Goal: Task Accomplishment & Management: Manage account settings

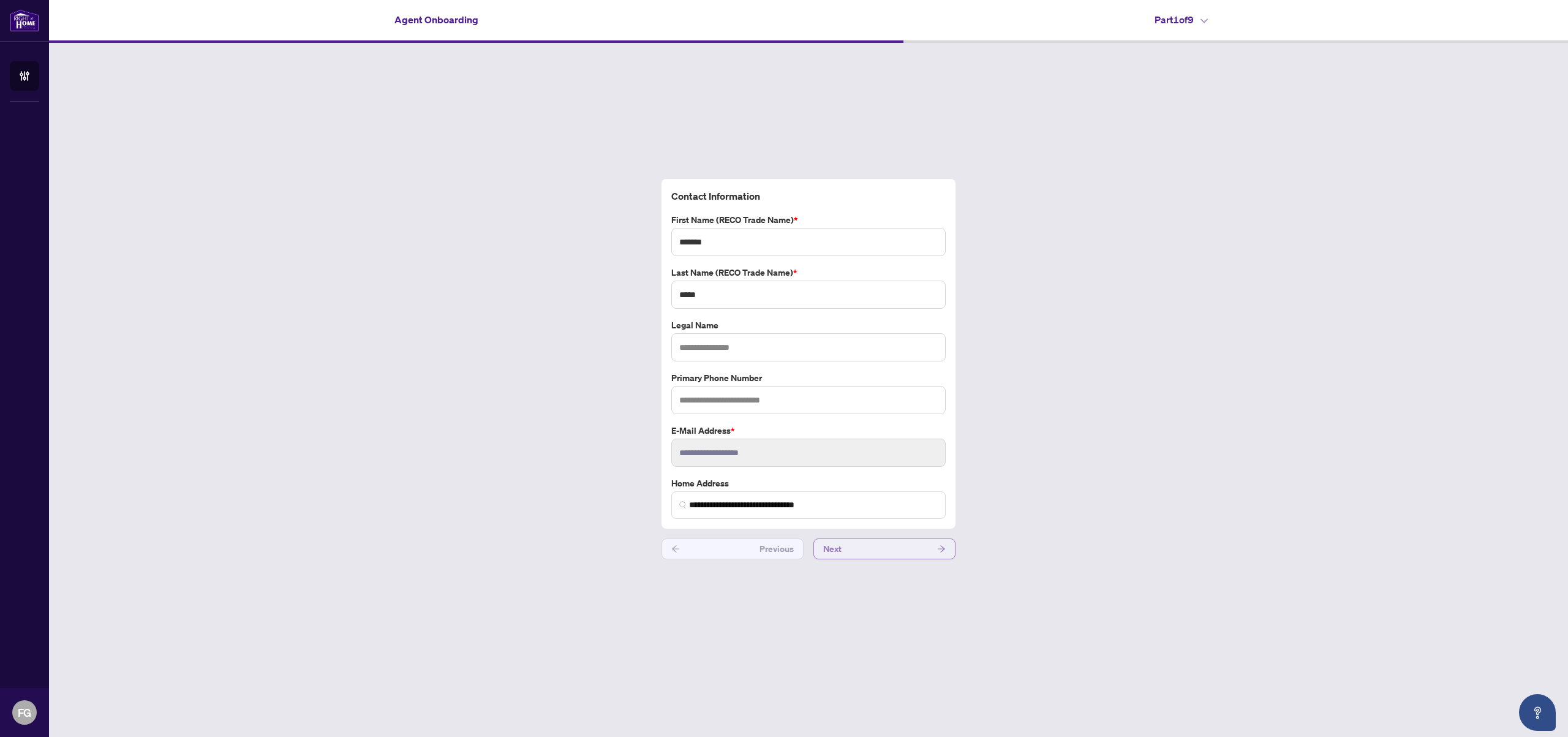
click at [845, 550] on button "Next" at bounding box center [884, 549] width 142 height 21
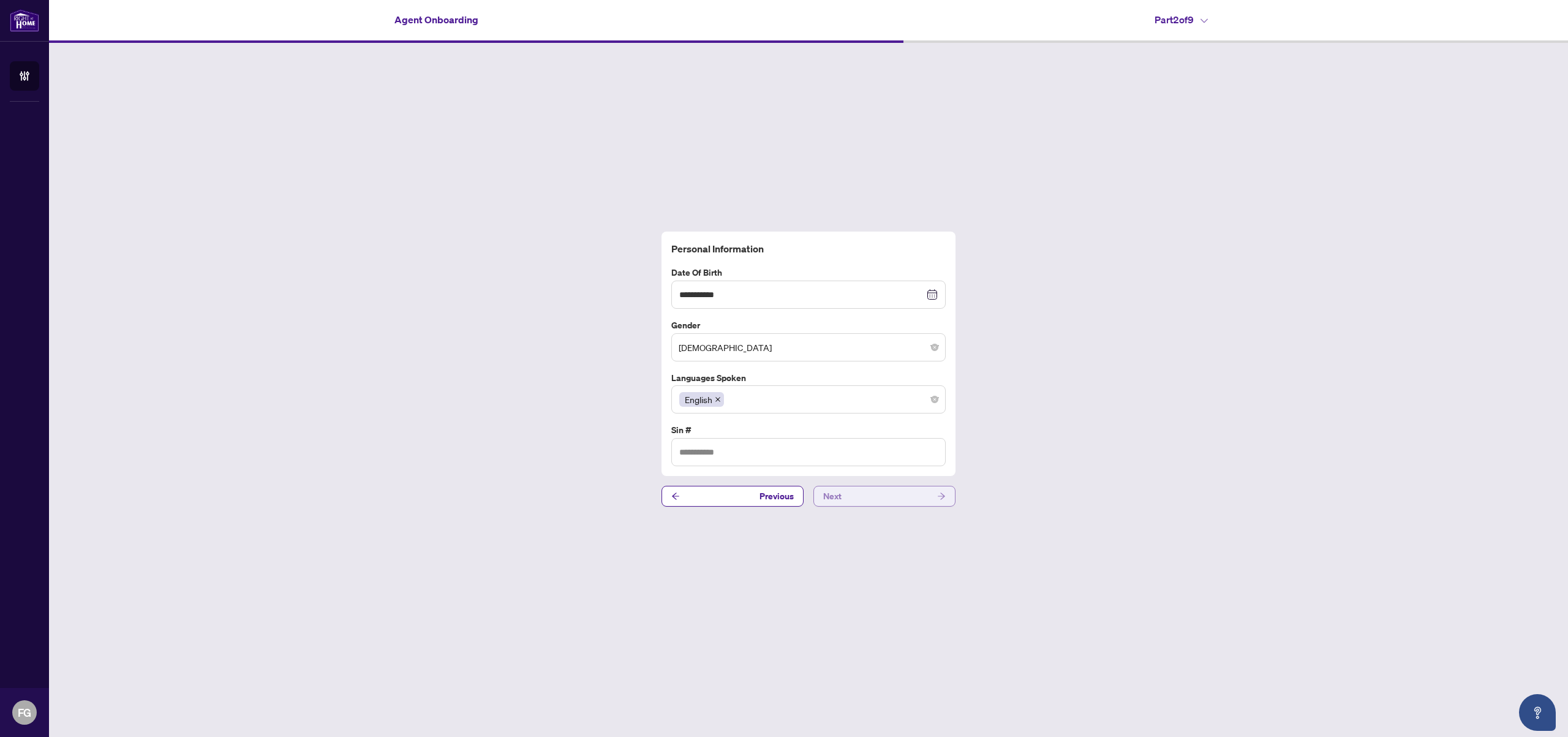
click at [841, 498] on span "Next" at bounding box center [832, 496] width 18 height 19
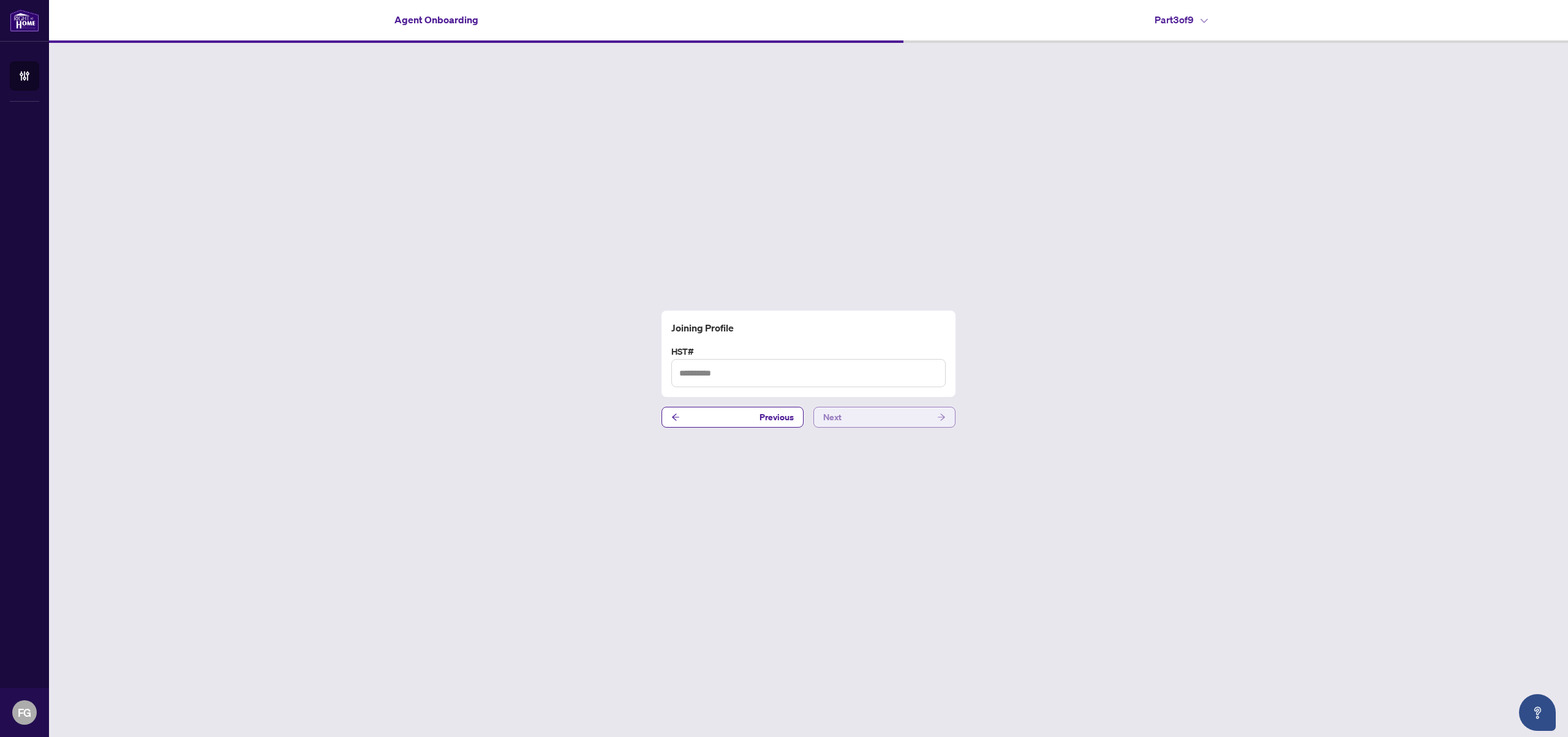
click at [874, 414] on button "Next" at bounding box center [884, 417] width 142 height 21
click at [841, 414] on button "Next" at bounding box center [884, 410] width 142 height 21
click at [849, 411] on button "Next" at bounding box center [884, 410] width 142 height 21
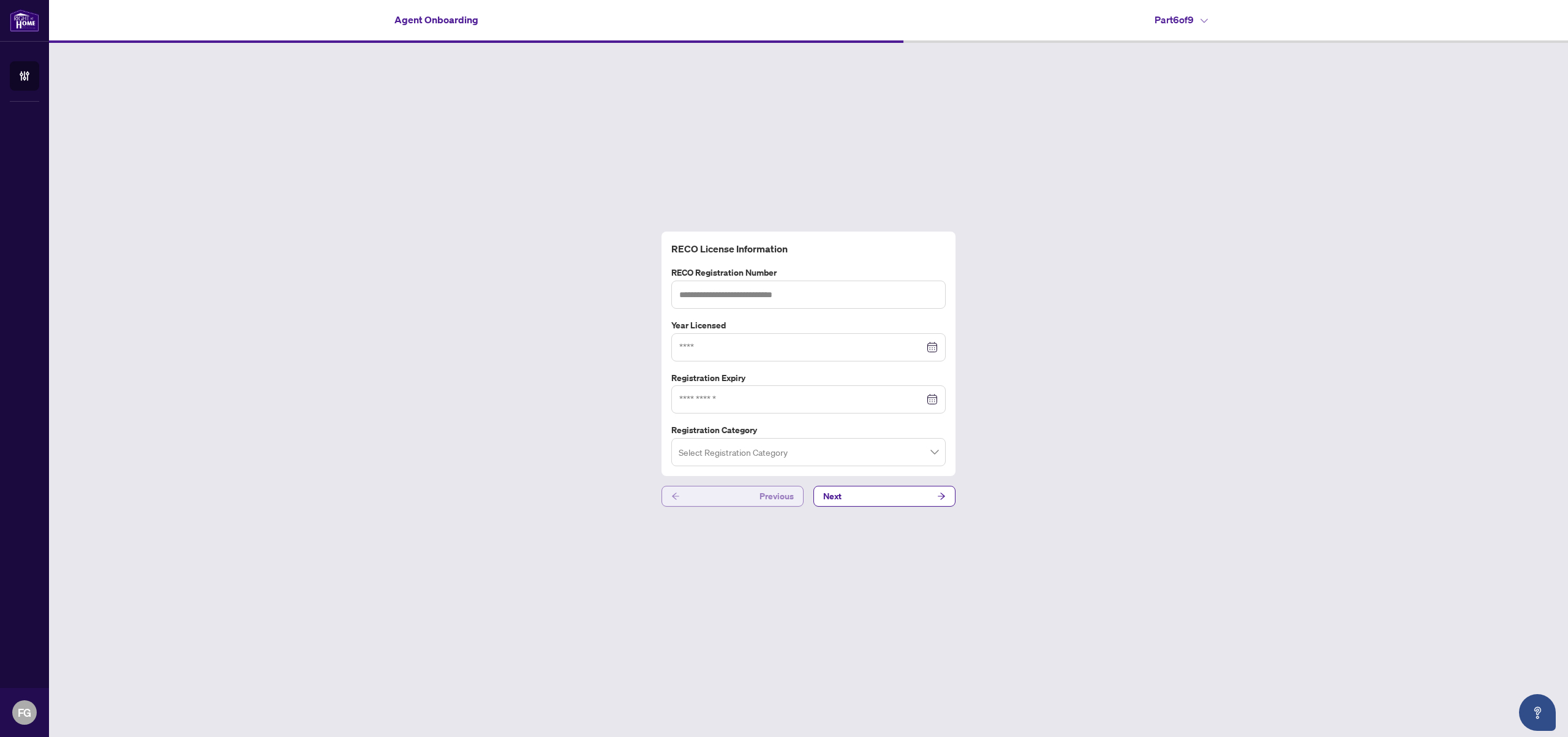
click at [732, 500] on button "Previous" at bounding box center [732, 496] width 142 height 21
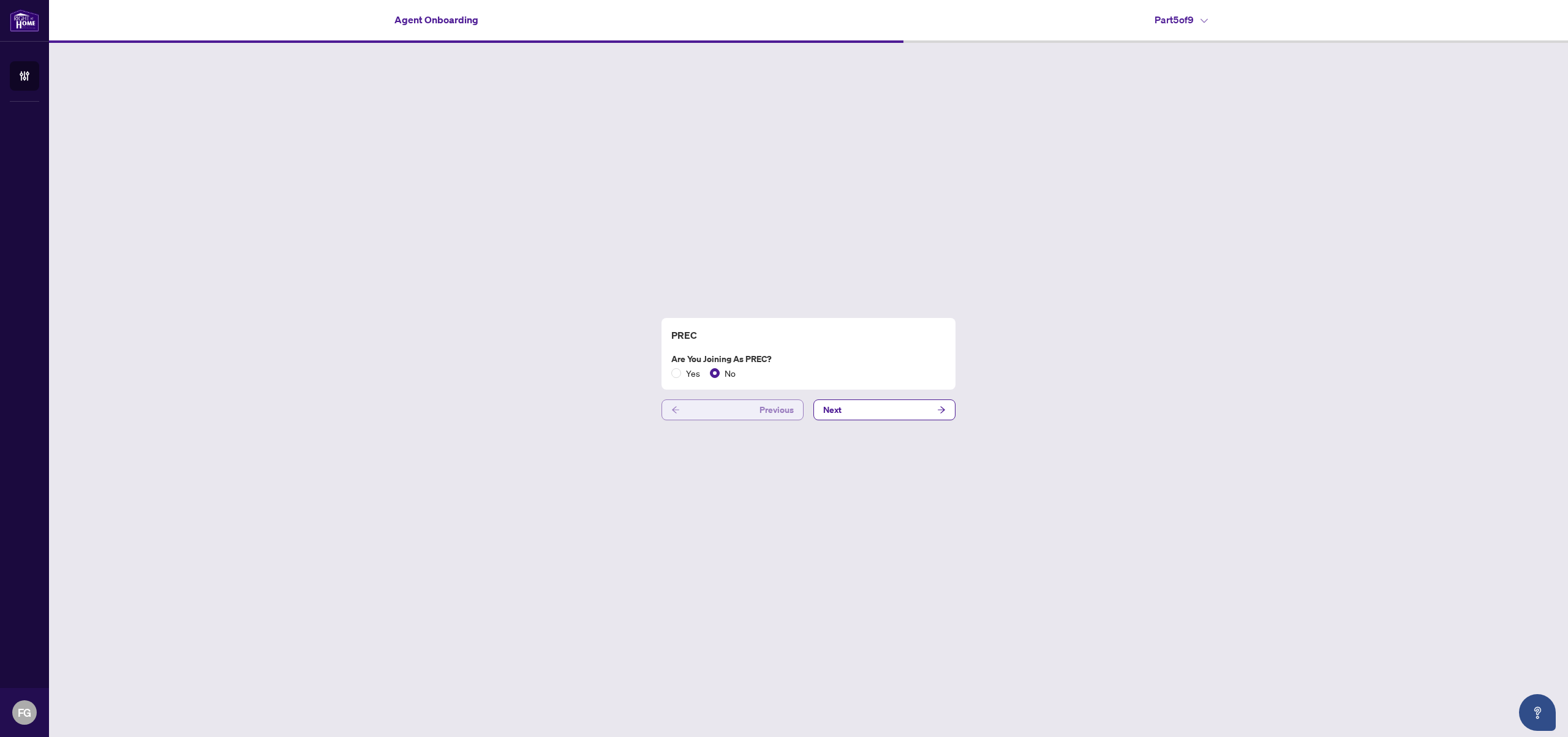
click at [759, 416] on button "Previous" at bounding box center [732, 410] width 142 height 21
click at [759, 416] on button "Previous" at bounding box center [732, 417] width 142 height 21
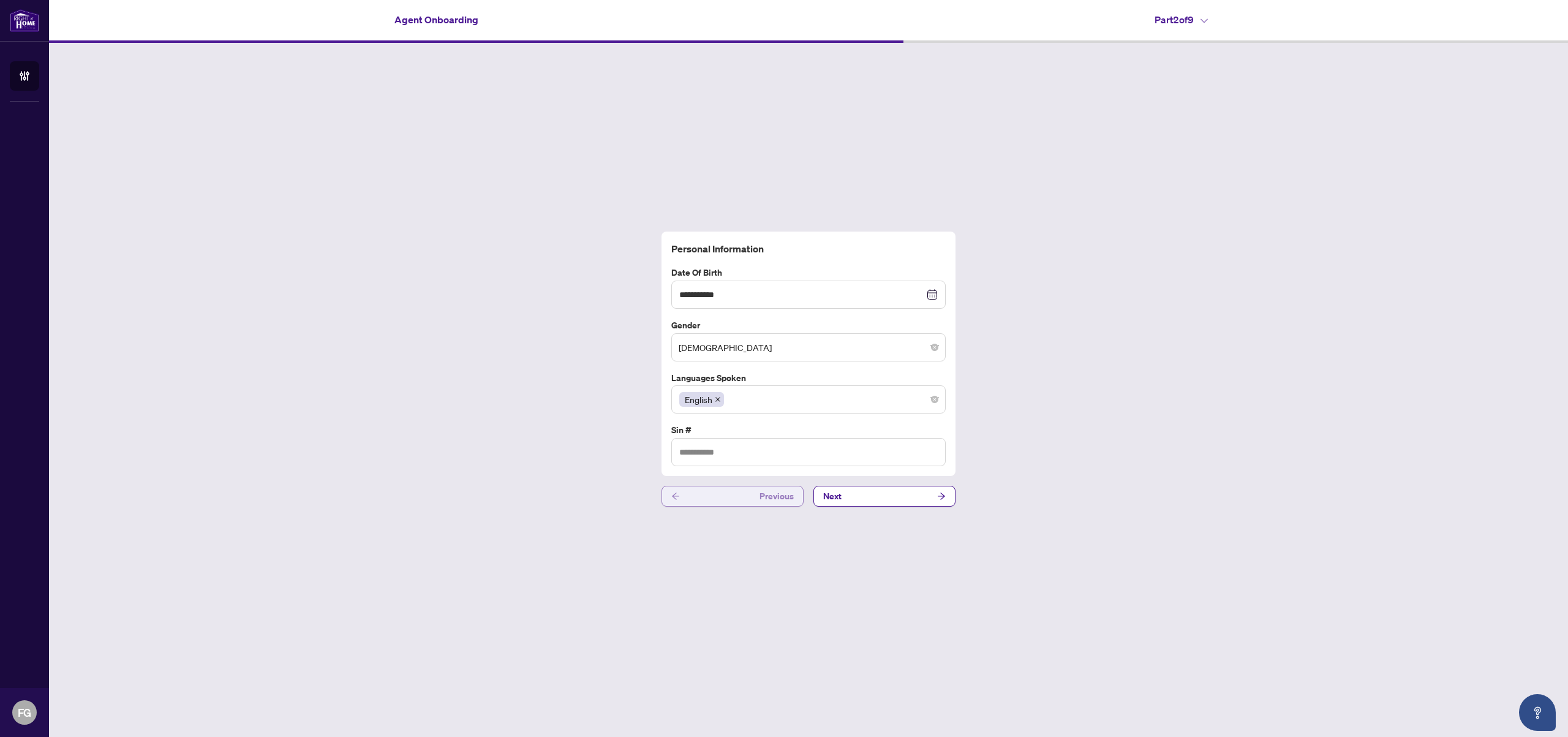
click at [736, 491] on button "Previous" at bounding box center [732, 496] width 142 height 21
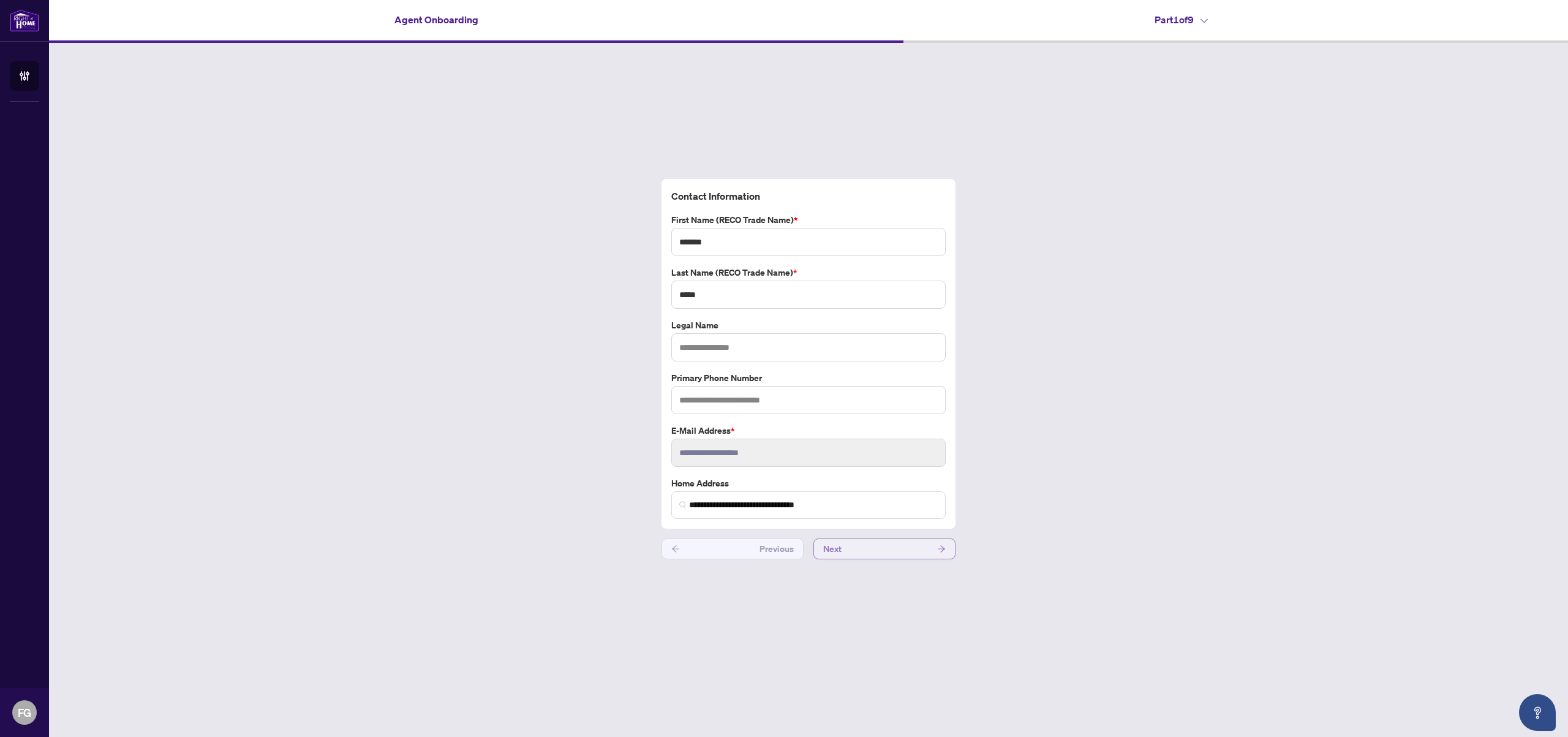
click at [863, 553] on button "Next" at bounding box center [884, 549] width 142 height 21
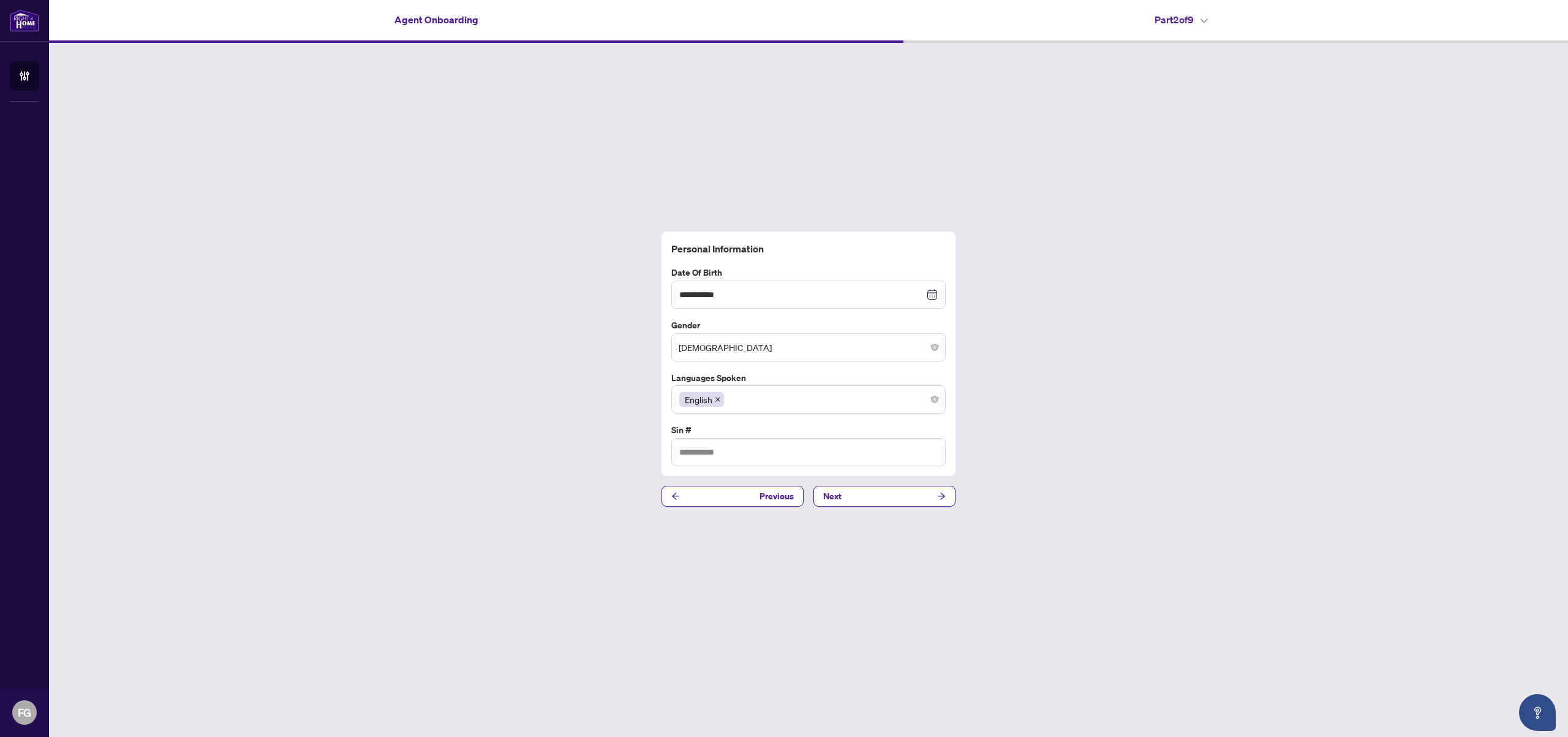
click at [874, 507] on div "**********" at bounding box center [809, 368] width 1519 height 652
click at [874, 499] on button "Next" at bounding box center [884, 496] width 142 height 21
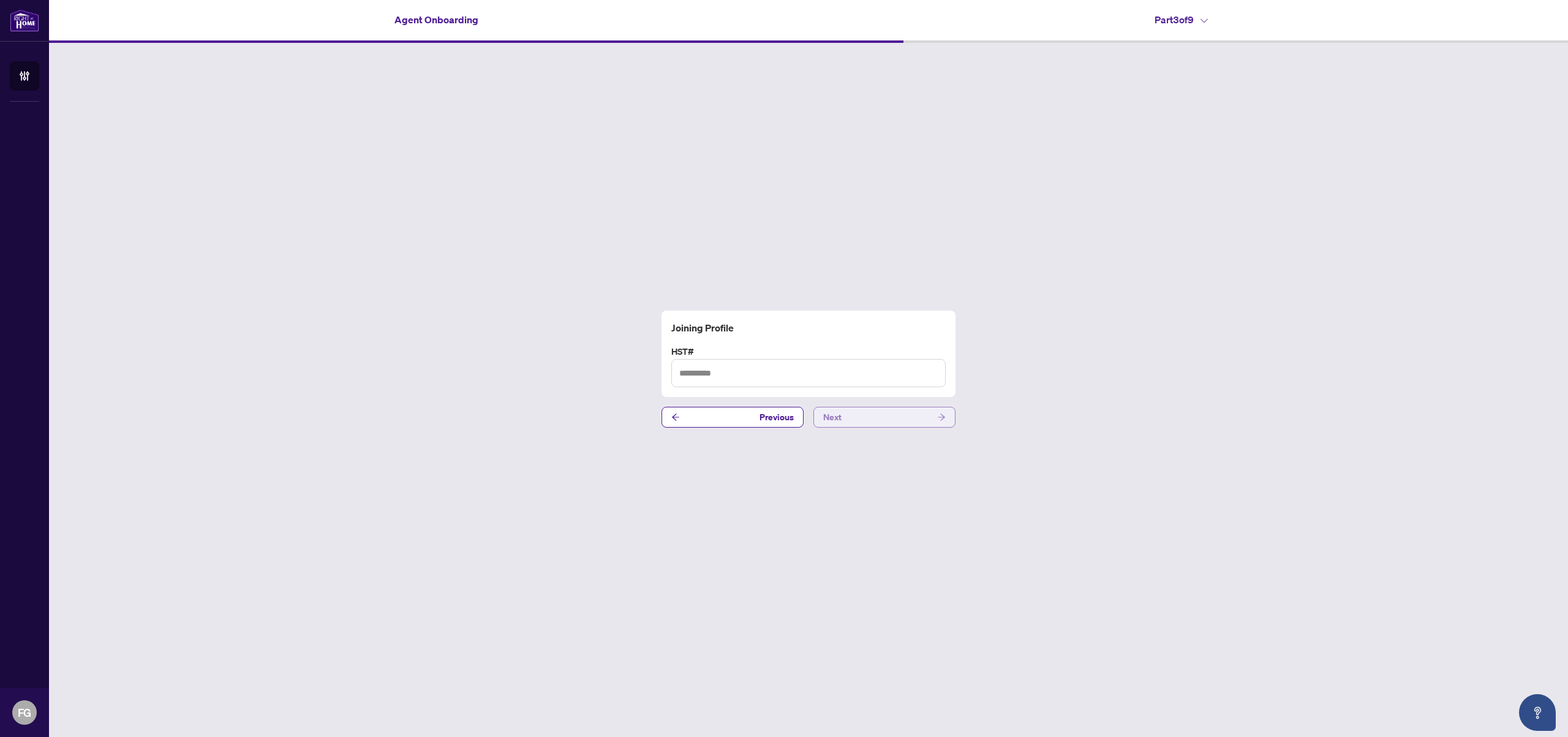
click at [883, 419] on button "Next" at bounding box center [884, 417] width 142 height 21
click at [883, 417] on button "Next" at bounding box center [884, 410] width 142 height 21
click at [883, 416] on button "Next" at bounding box center [884, 410] width 142 height 21
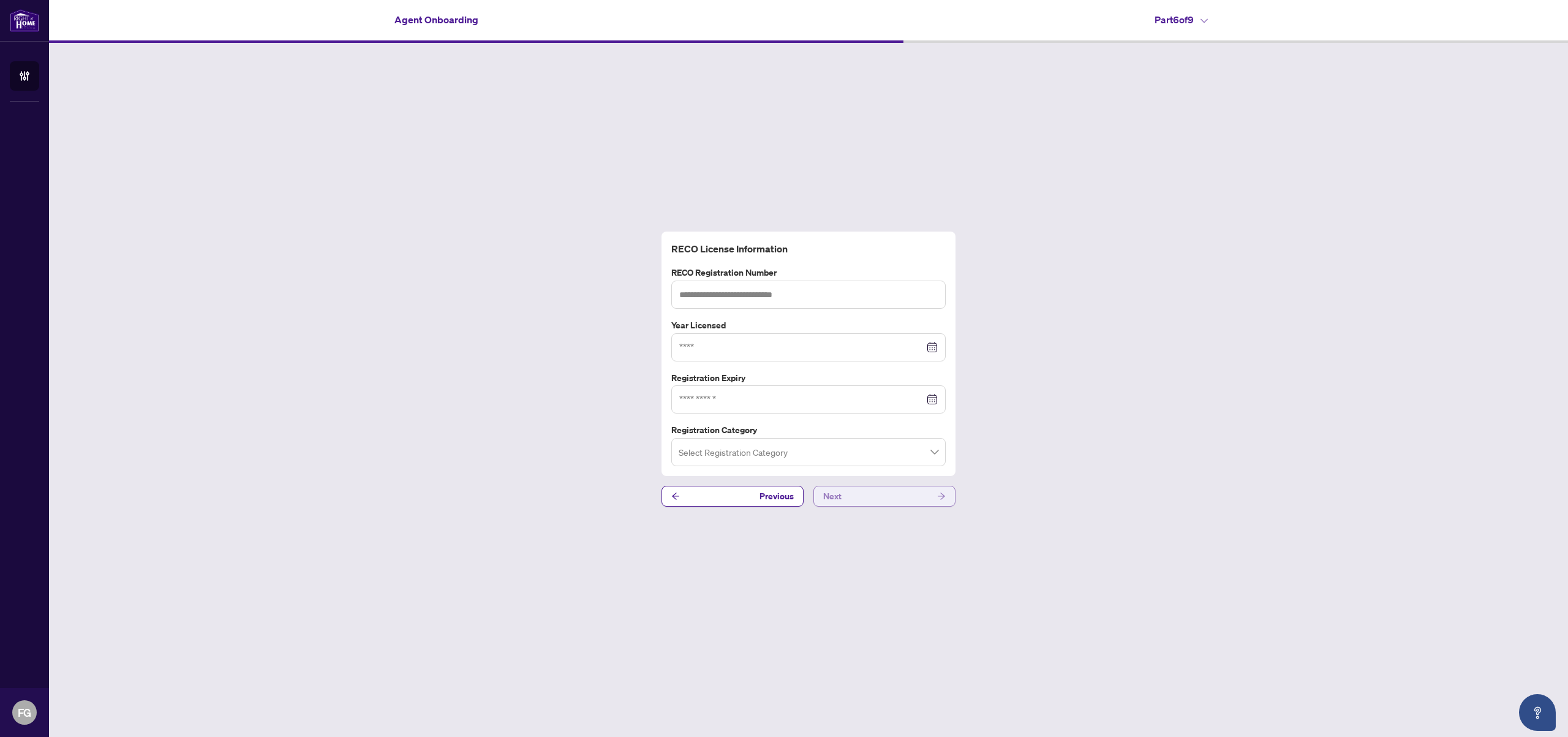
click at [863, 504] on button "Next" at bounding box center [884, 496] width 142 height 21
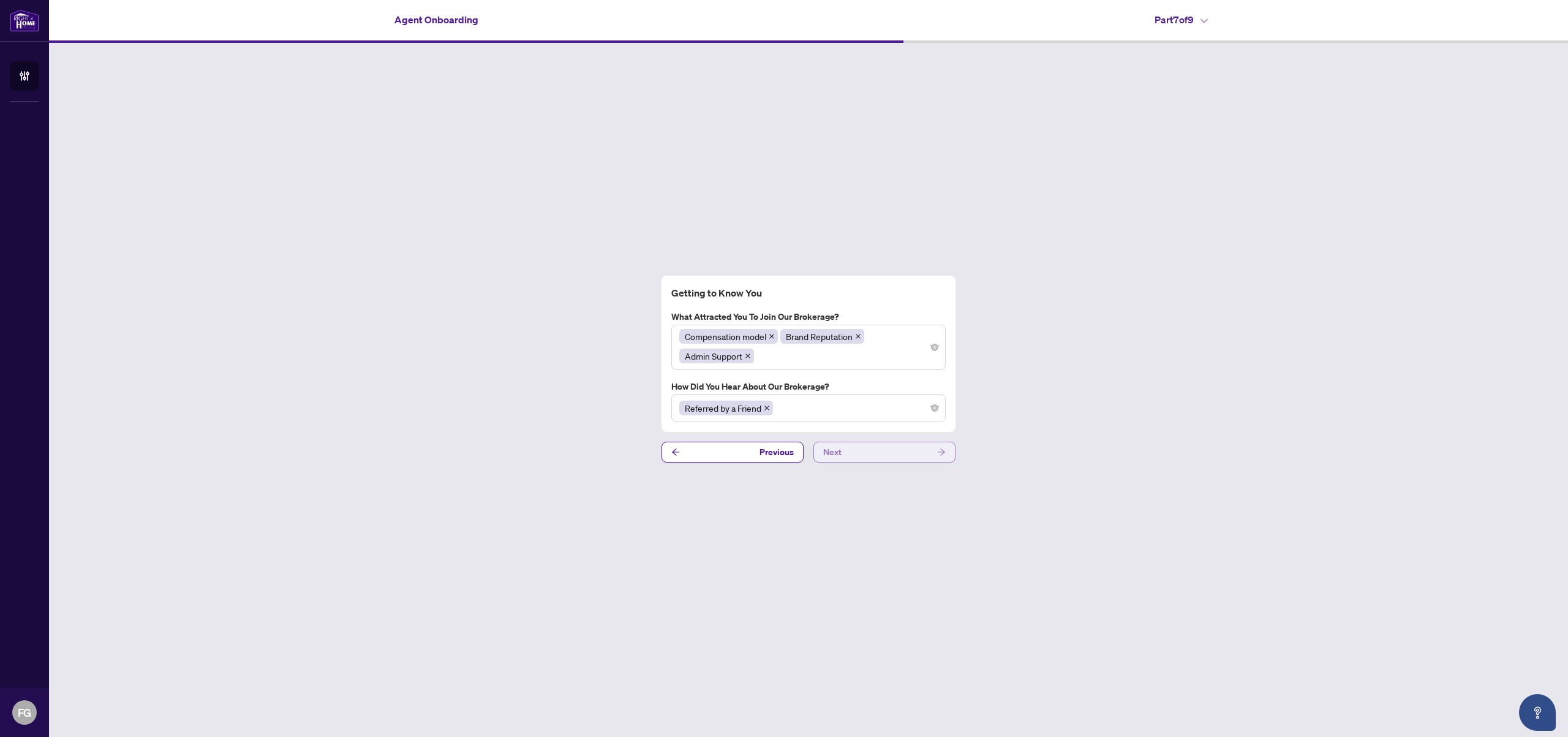
click at [868, 458] on button "Next" at bounding box center [884, 452] width 142 height 21
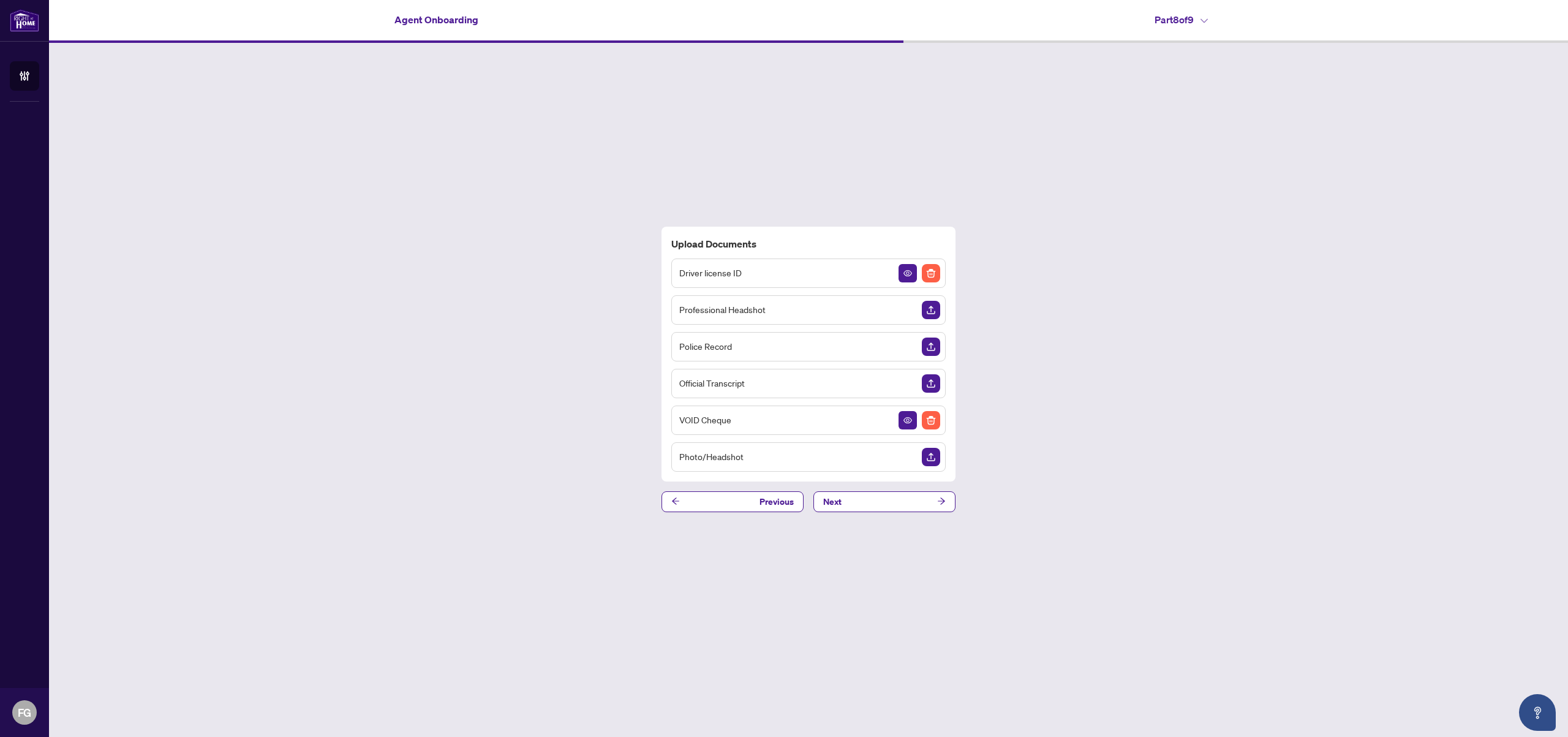
click at [934, 343] on img "Upload Document" at bounding box center [930, 347] width 18 height 18
click at [930, 454] on img "Upload Document" at bounding box center [930, 457] width 18 height 18
click at [934, 454] on img "Upload Document" at bounding box center [930, 457] width 18 height 18
click at [886, 505] on button "Next" at bounding box center [884, 501] width 142 height 21
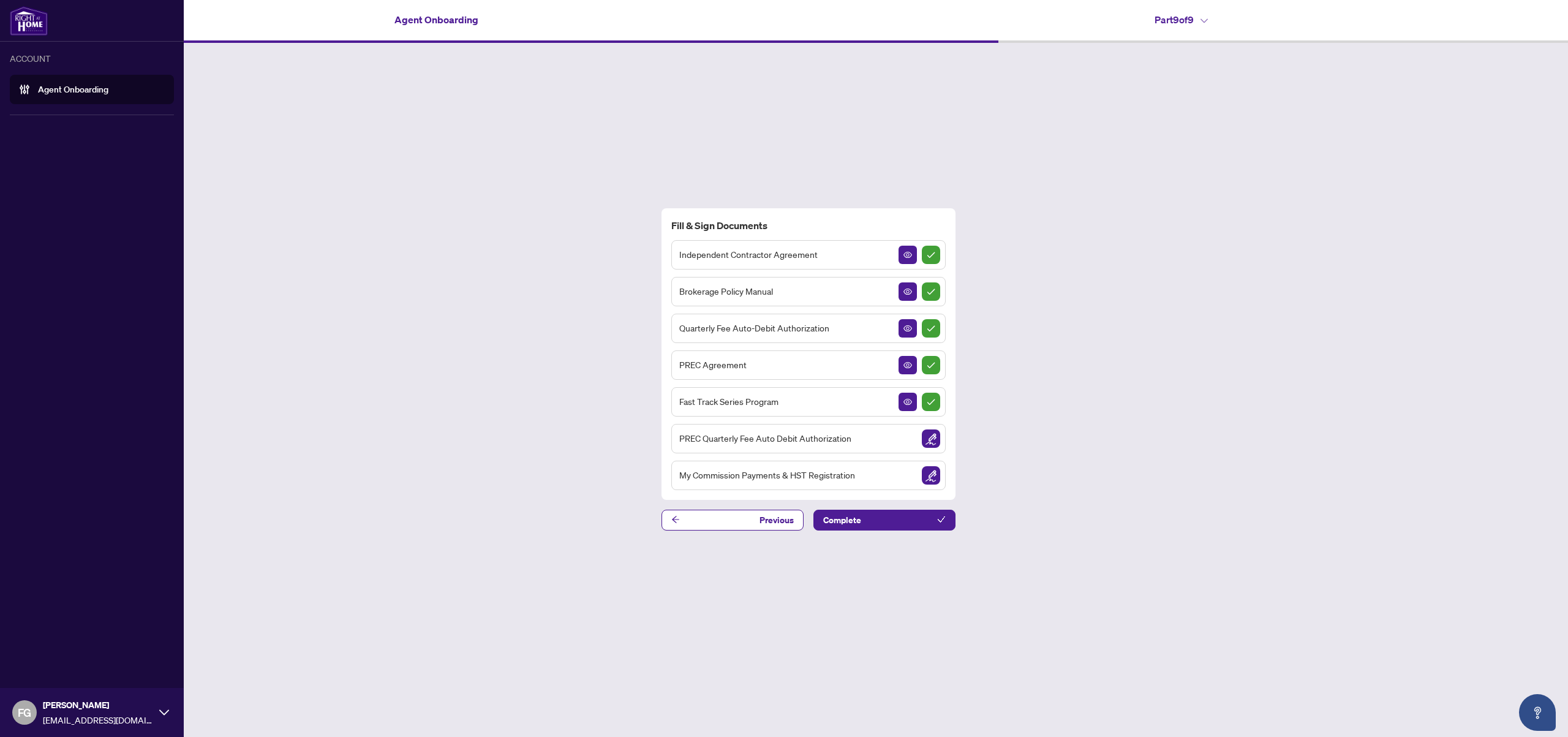
click at [173, 711] on div "FG [PERSON_NAME] [EMAIL_ADDRESS][DOMAIN_NAME]" at bounding box center [92, 712] width 184 height 49
click at [28, 664] on icon "button" at bounding box center [26, 666] width 6 height 5
